Goal: Information Seeking & Learning: Learn about a topic

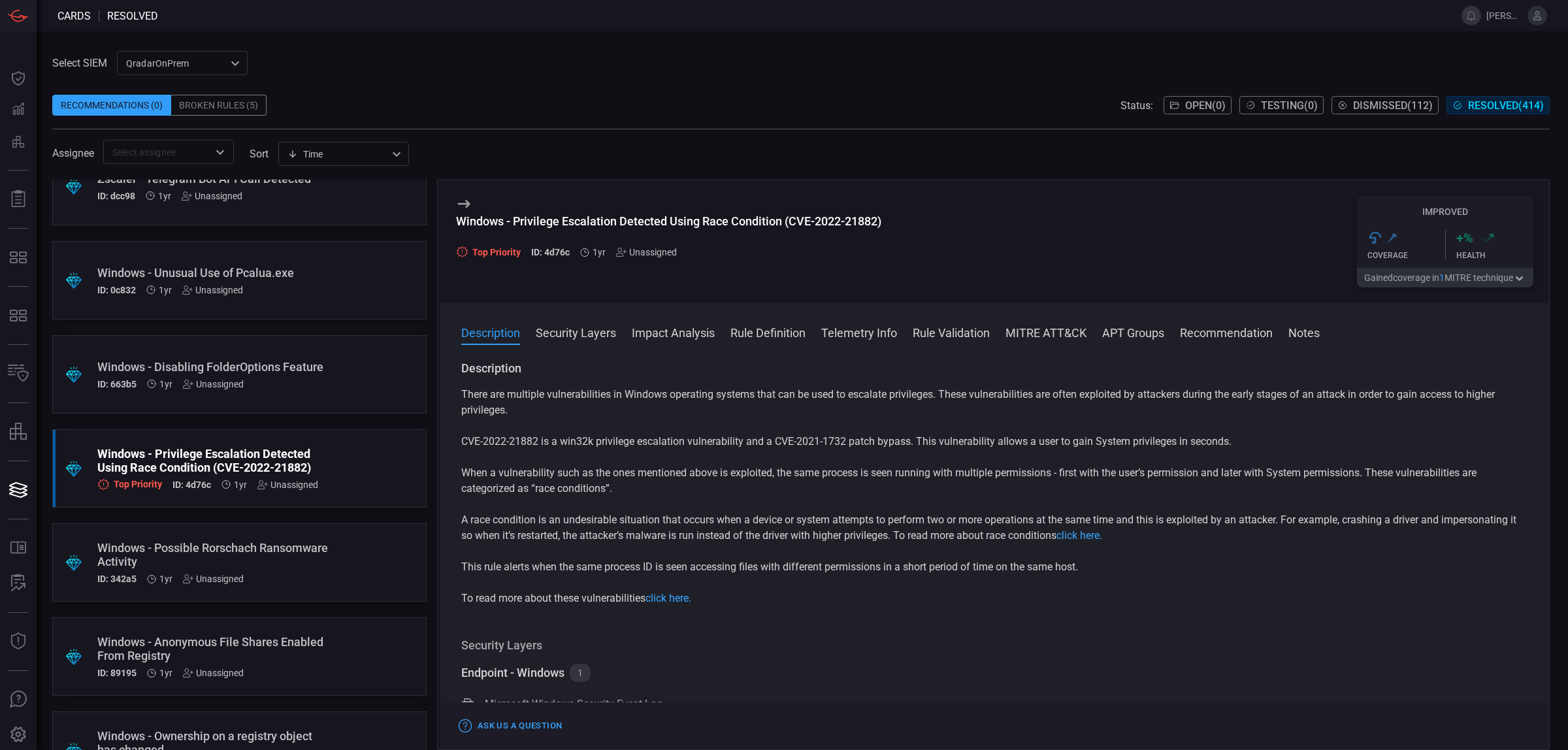
scroll to position [11403, 0]
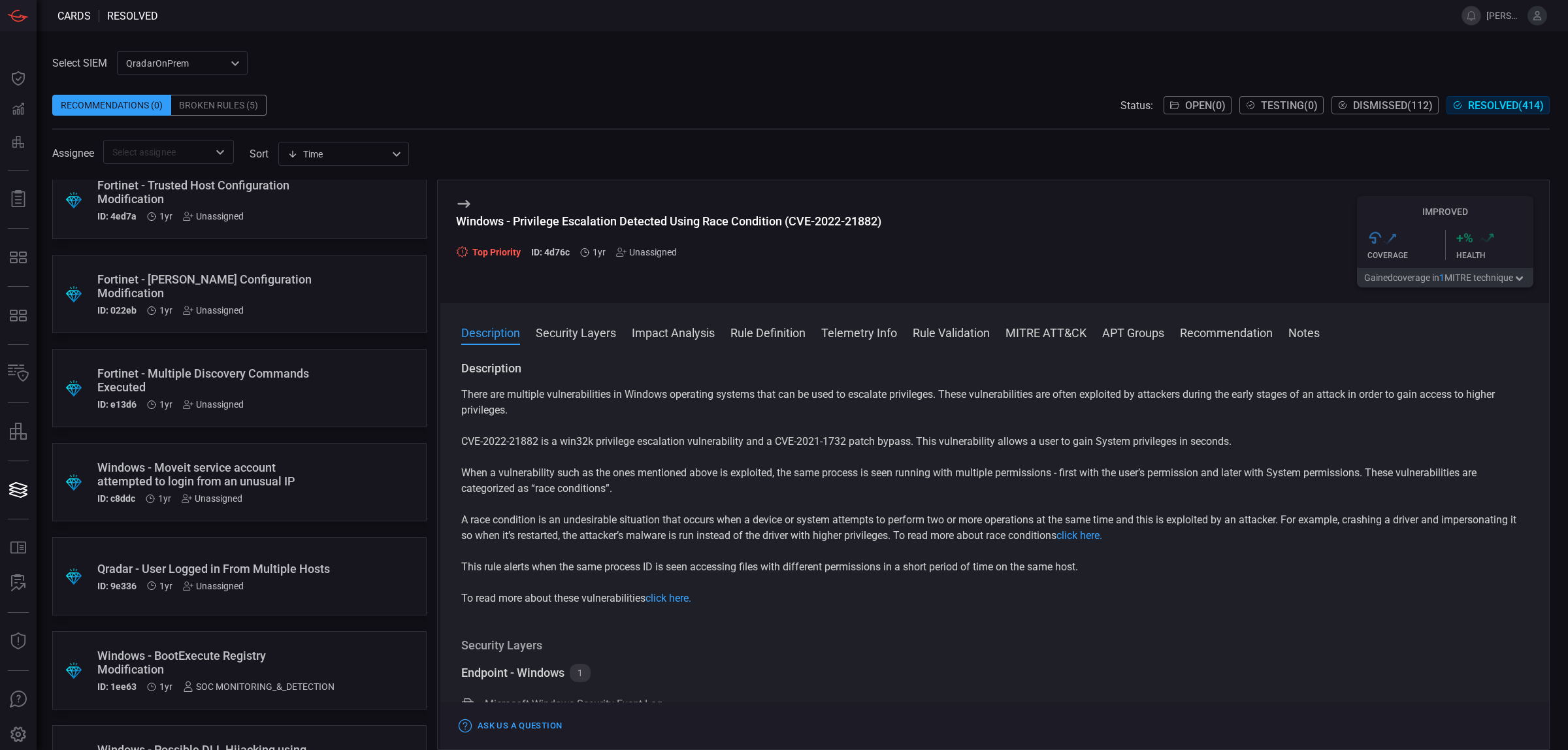
click at [232, 464] on div "Windows - Moveit service account attempted to login from an unusual IP" at bounding box center [214, 474] width 235 height 28
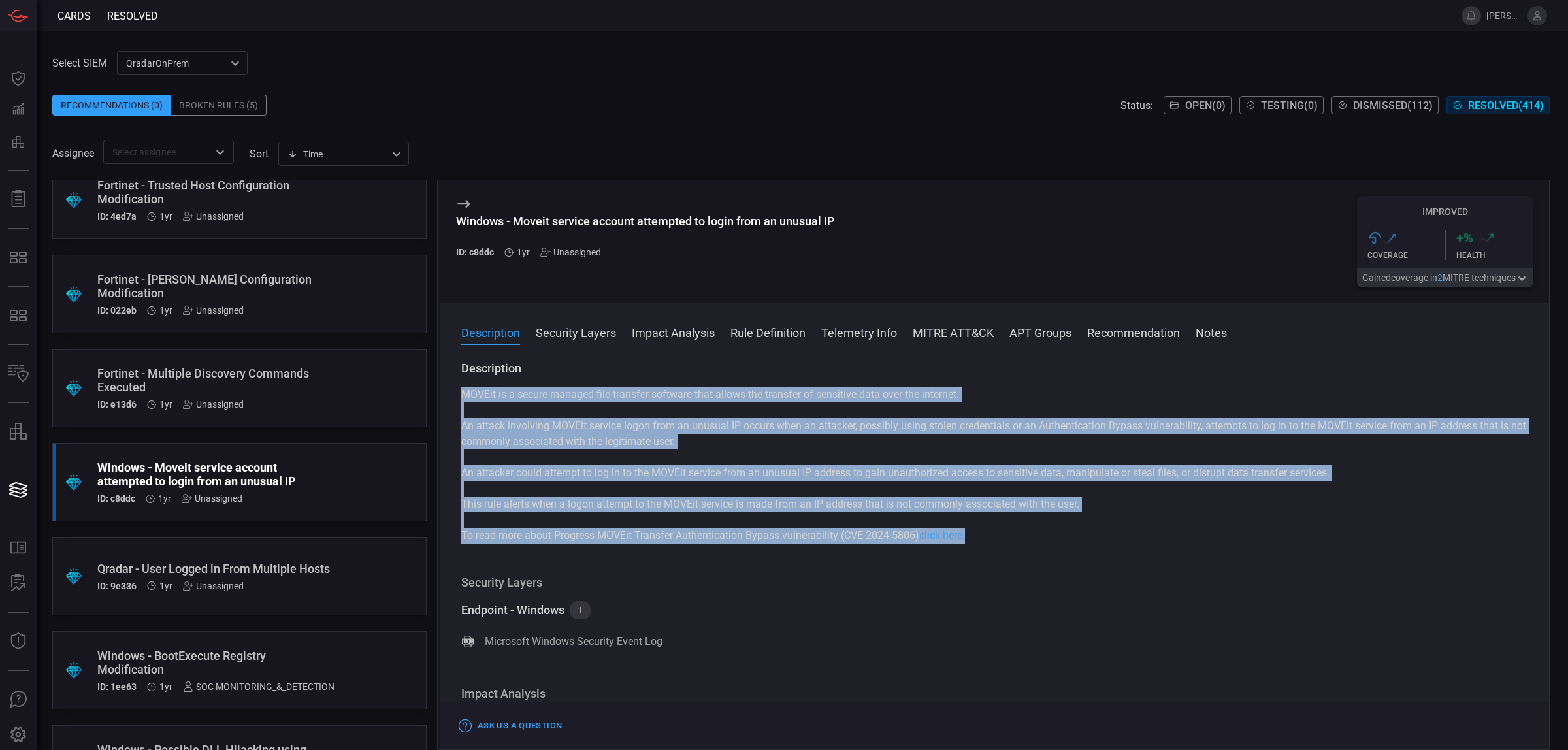
drag, startPoint x: 991, startPoint y: 543, endPoint x: 461, endPoint y: 398, distance: 549.5
click at [462, 398] on div "MOVEit is a secure managed file transfer software that allows the transfer of s…" at bounding box center [995, 465] width 1067 height 156
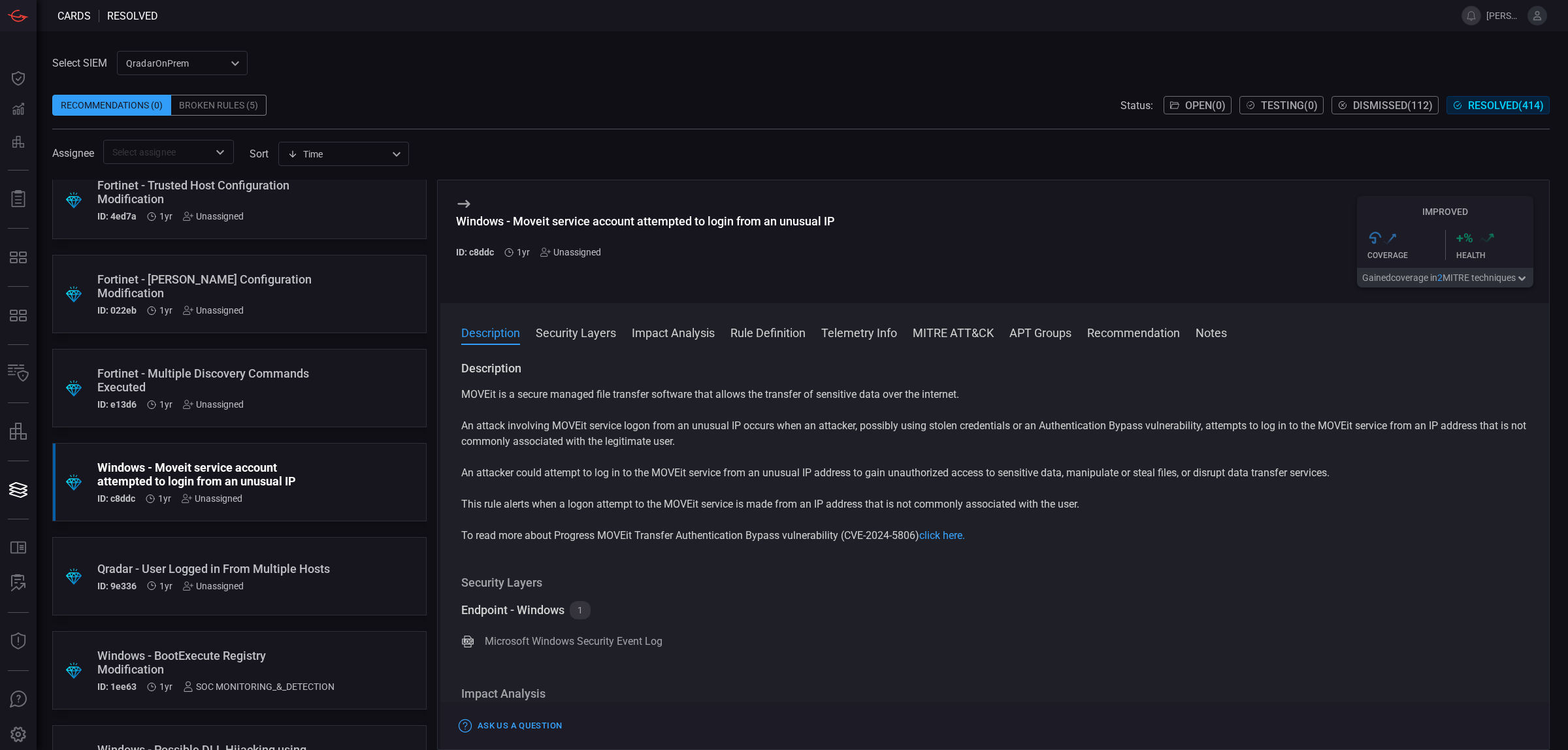
click at [1088, 572] on div "Description MOVEit is a secure managed file transfer software that allows the t…" at bounding box center [994, 552] width 1109 height 384
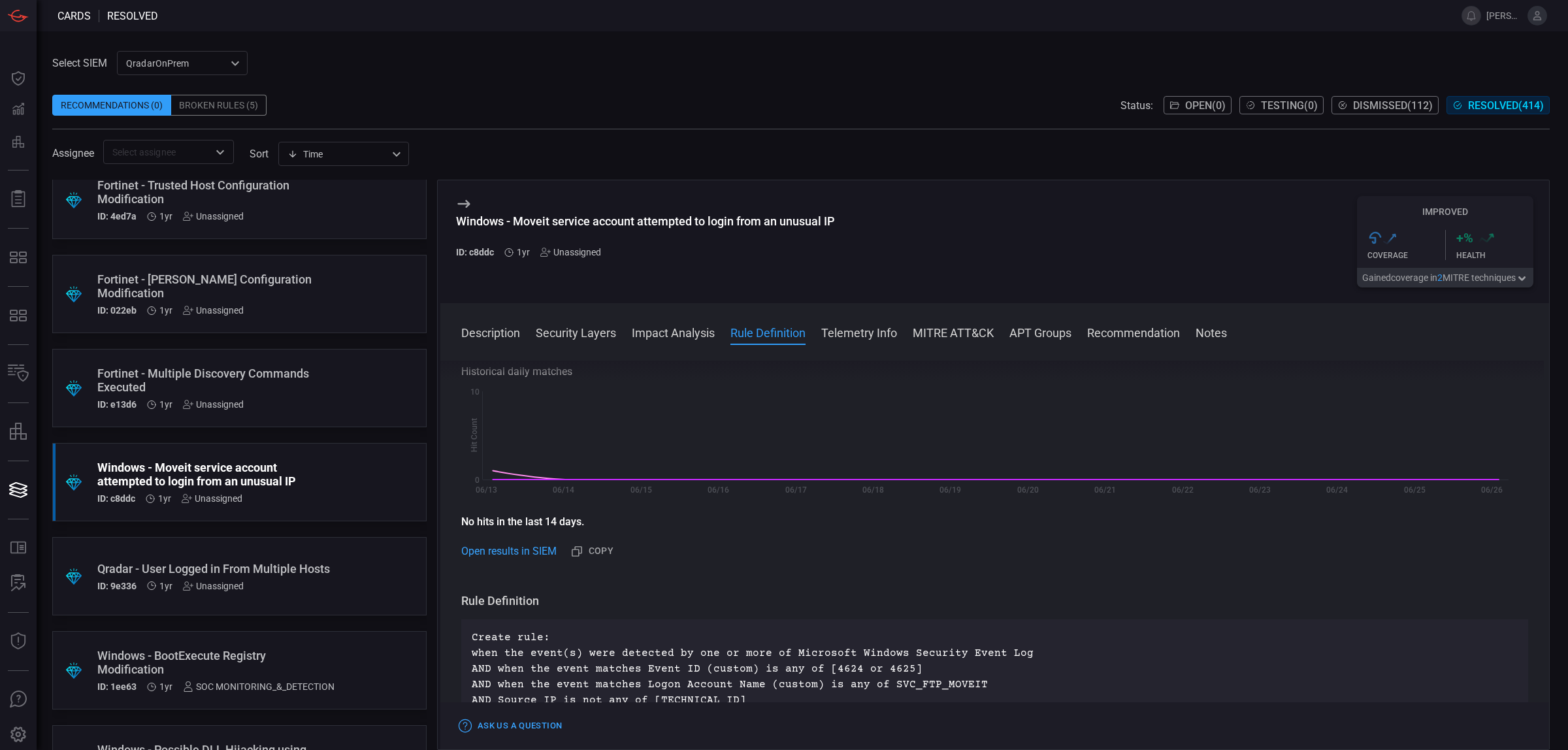
scroll to position [490, 0]
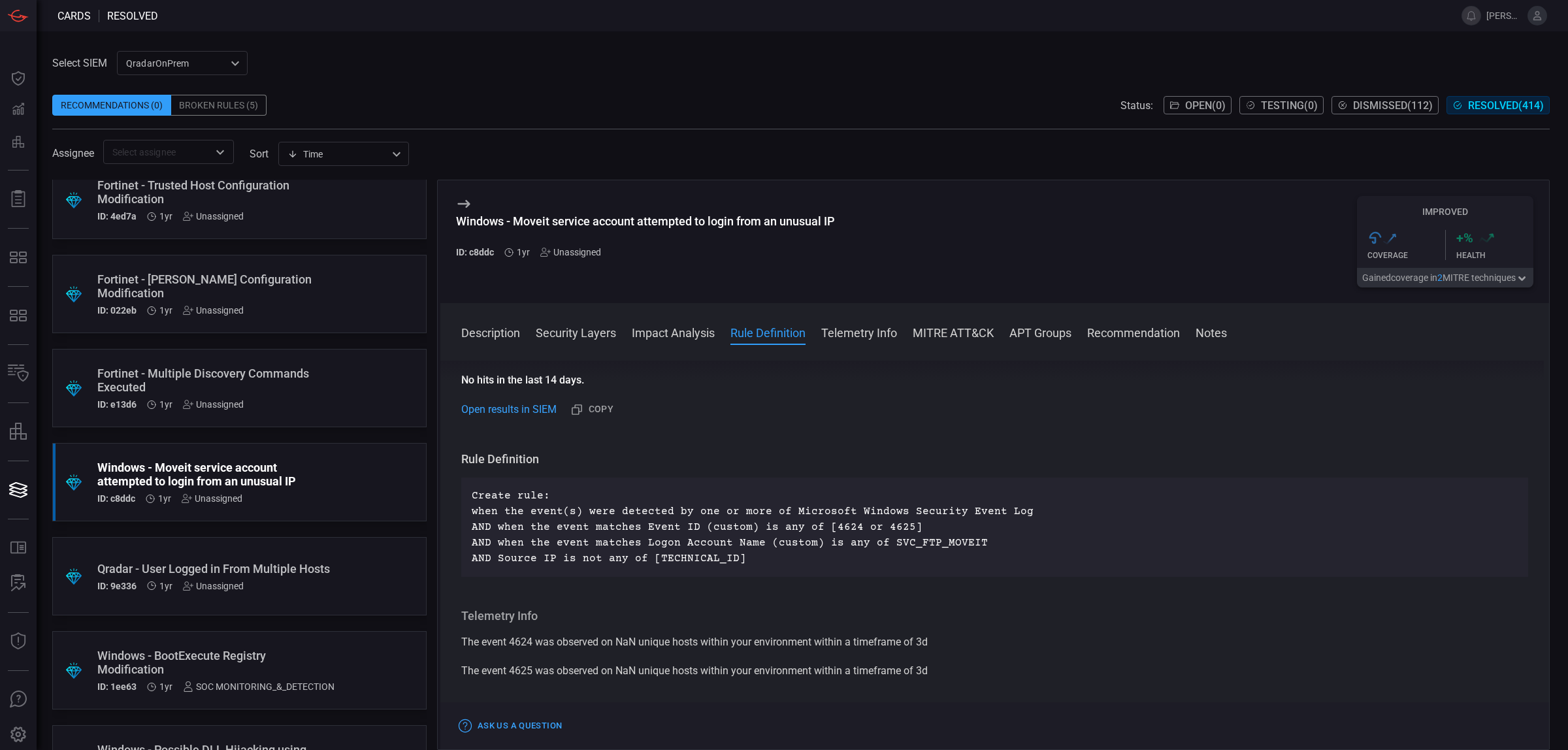
click at [466, 207] on icon at bounding box center [464, 204] width 13 height 8
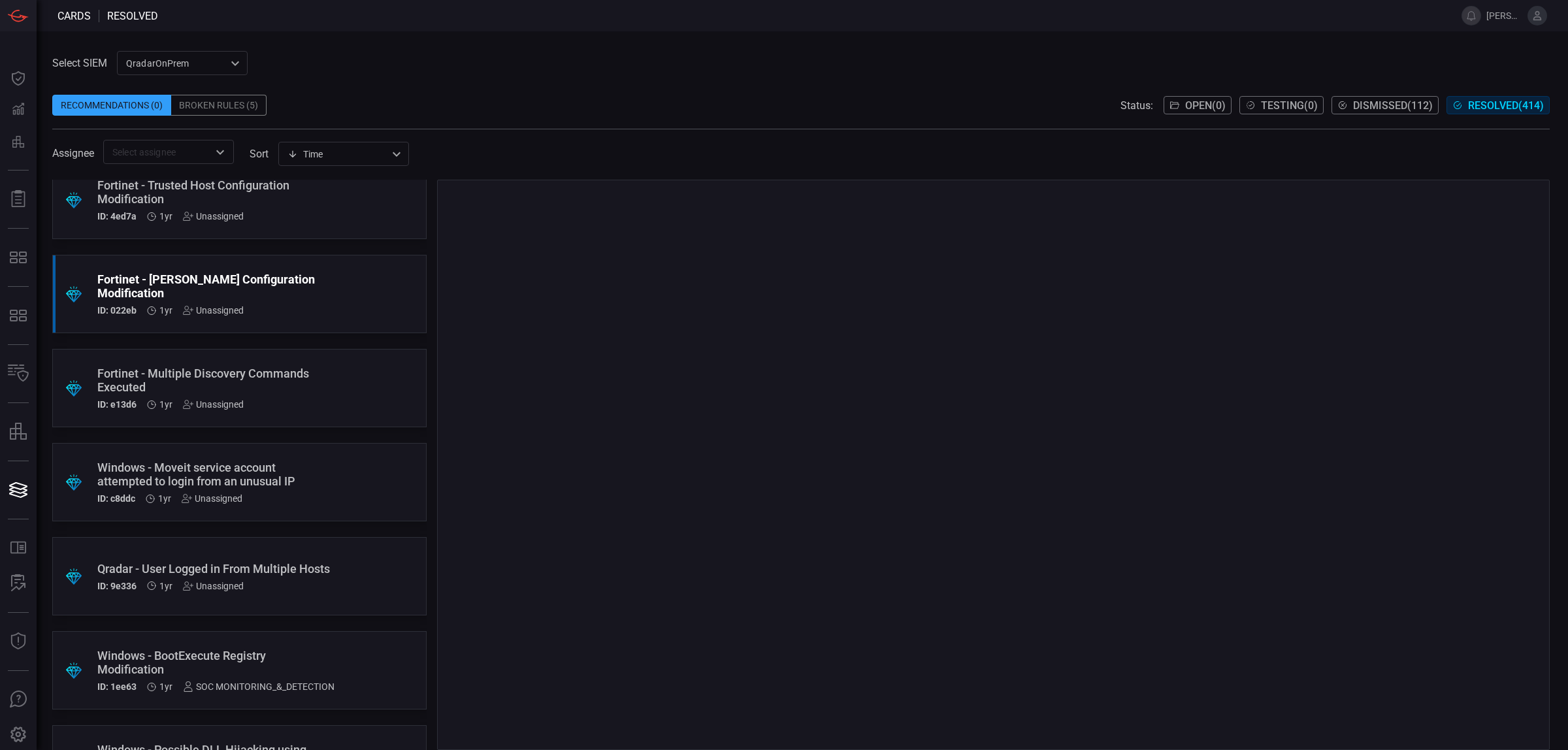
click at [275, 477] on div "Windows - Moveit service account attempted to login from an unusual IP" at bounding box center [214, 474] width 235 height 28
